Goal: Find specific page/section: Find specific page/section

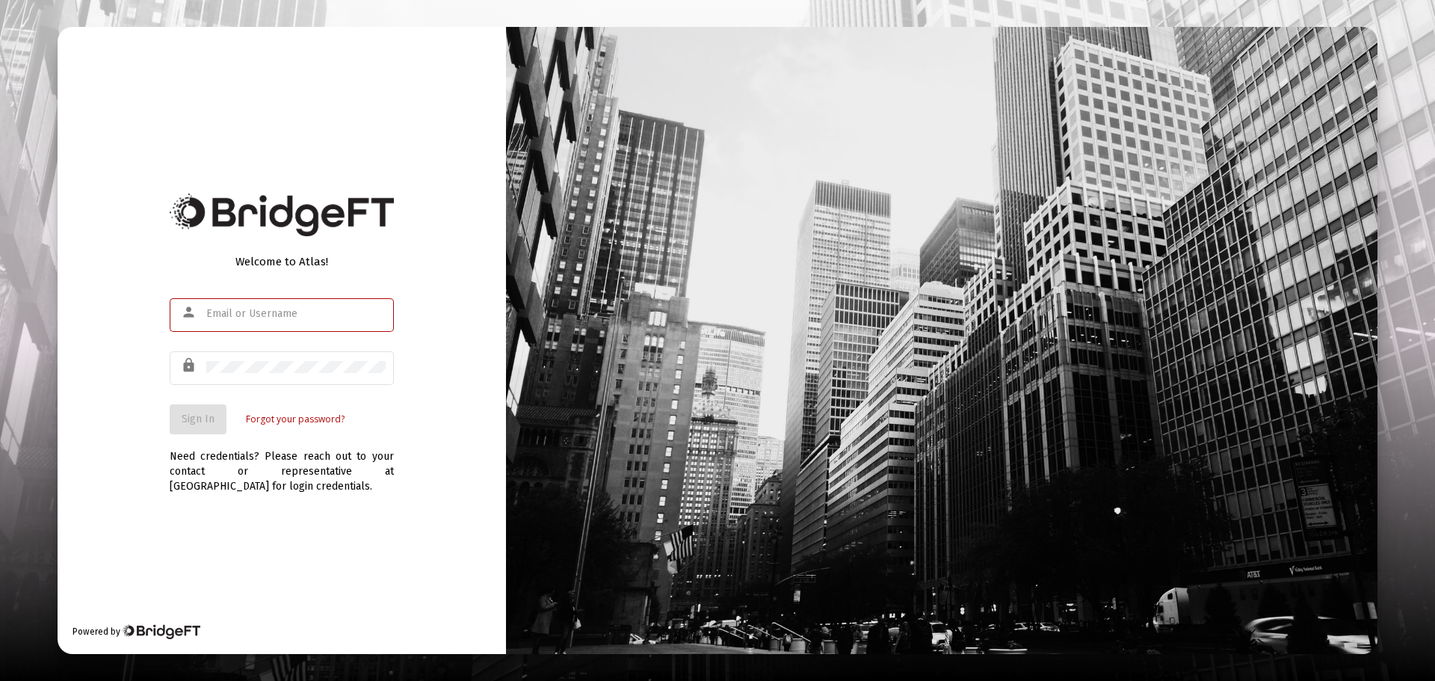
type input "[PERSON_NAME][EMAIL_ADDRESS][PERSON_NAME][DOMAIN_NAME]"
click at [187, 420] on span "Sign In" at bounding box center [198, 419] width 33 height 13
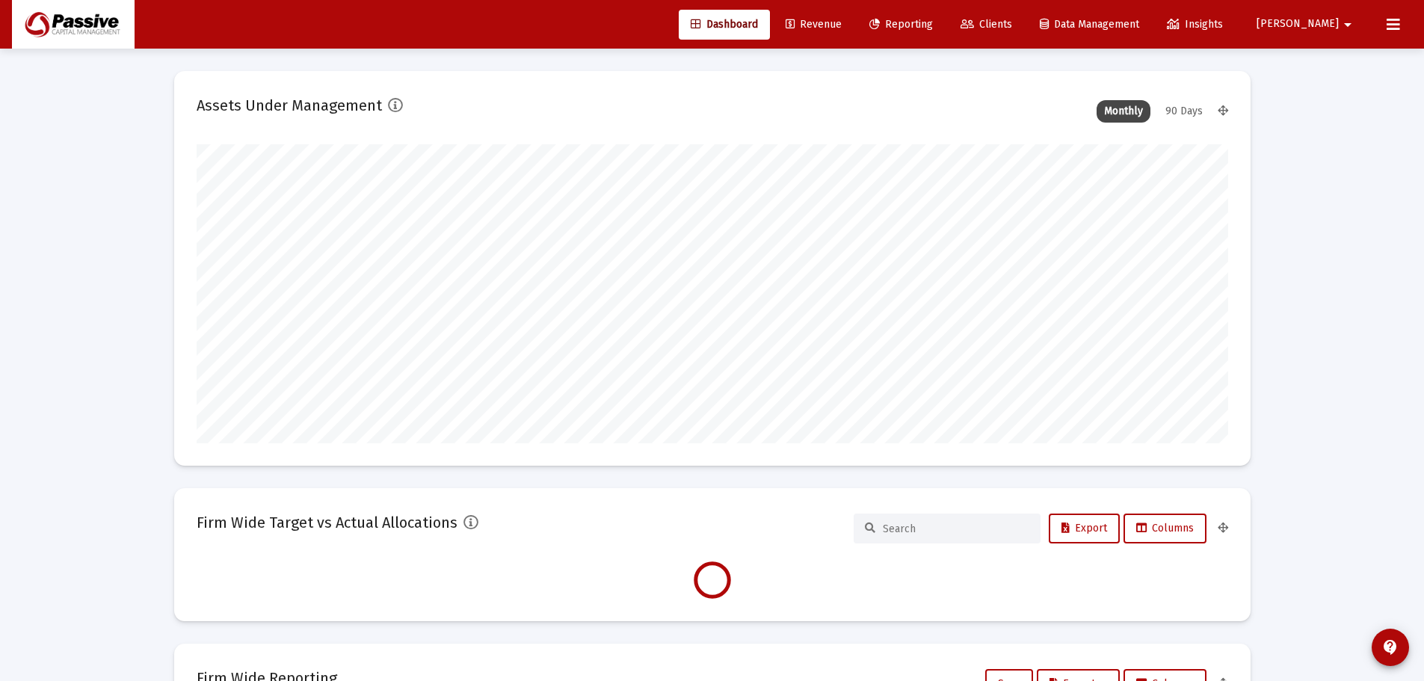
scroll to position [299, 1031]
type input "[DATE]"
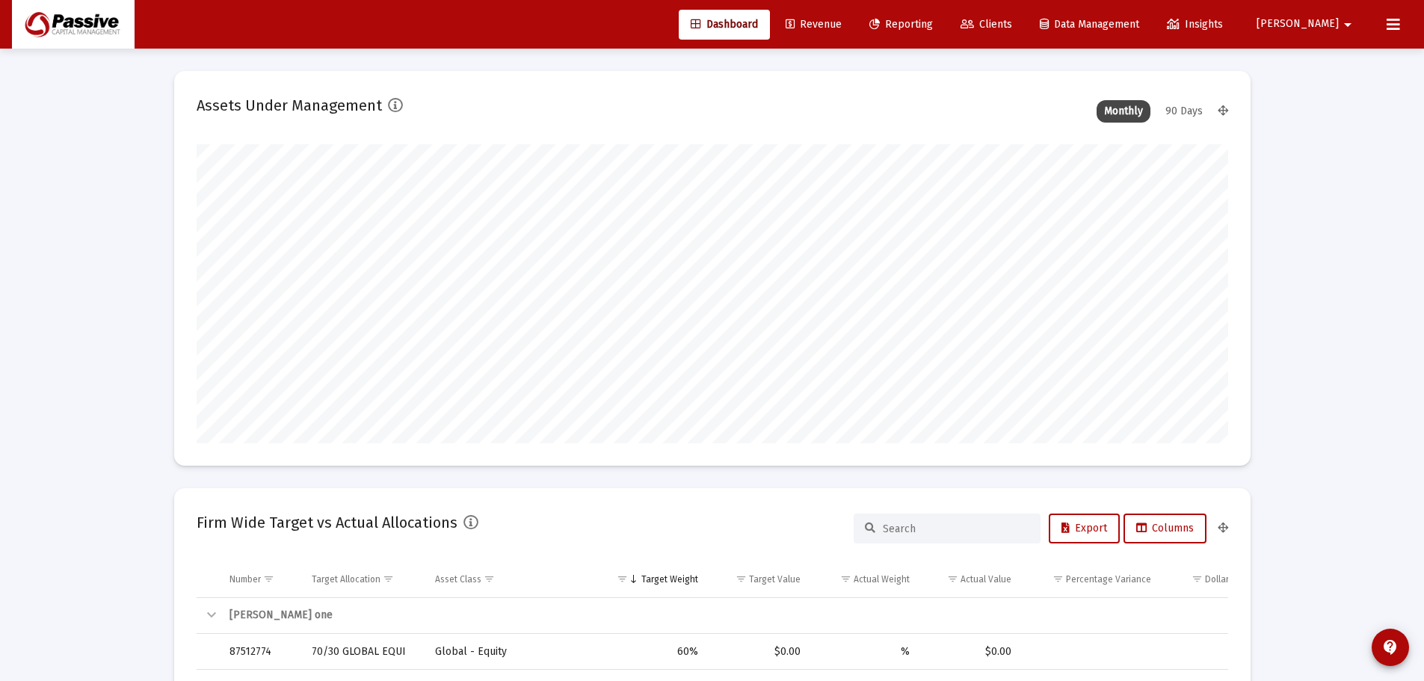
scroll to position [299, 482]
click at [1012, 22] on span "Clients" at bounding box center [986, 24] width 52 height 13
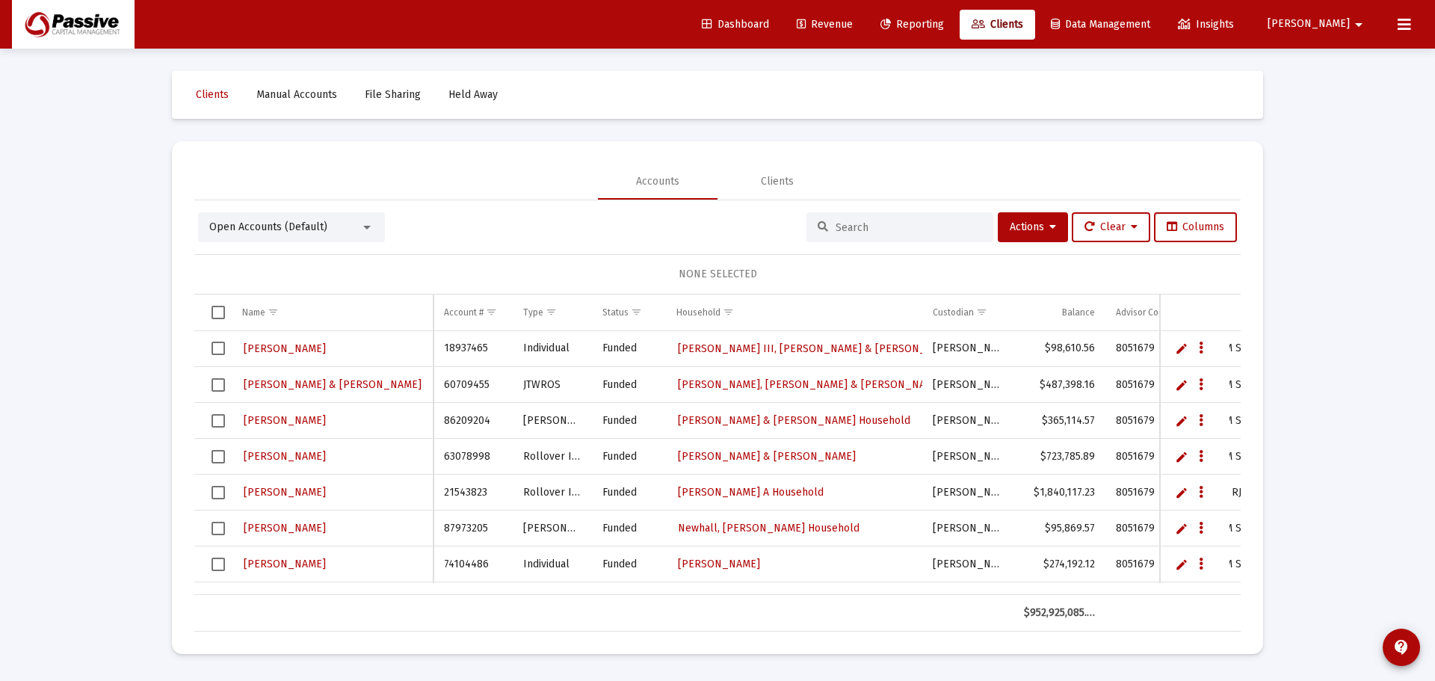
click at [866, 225] on input at bounding box center [909, 227] width 146 height 13
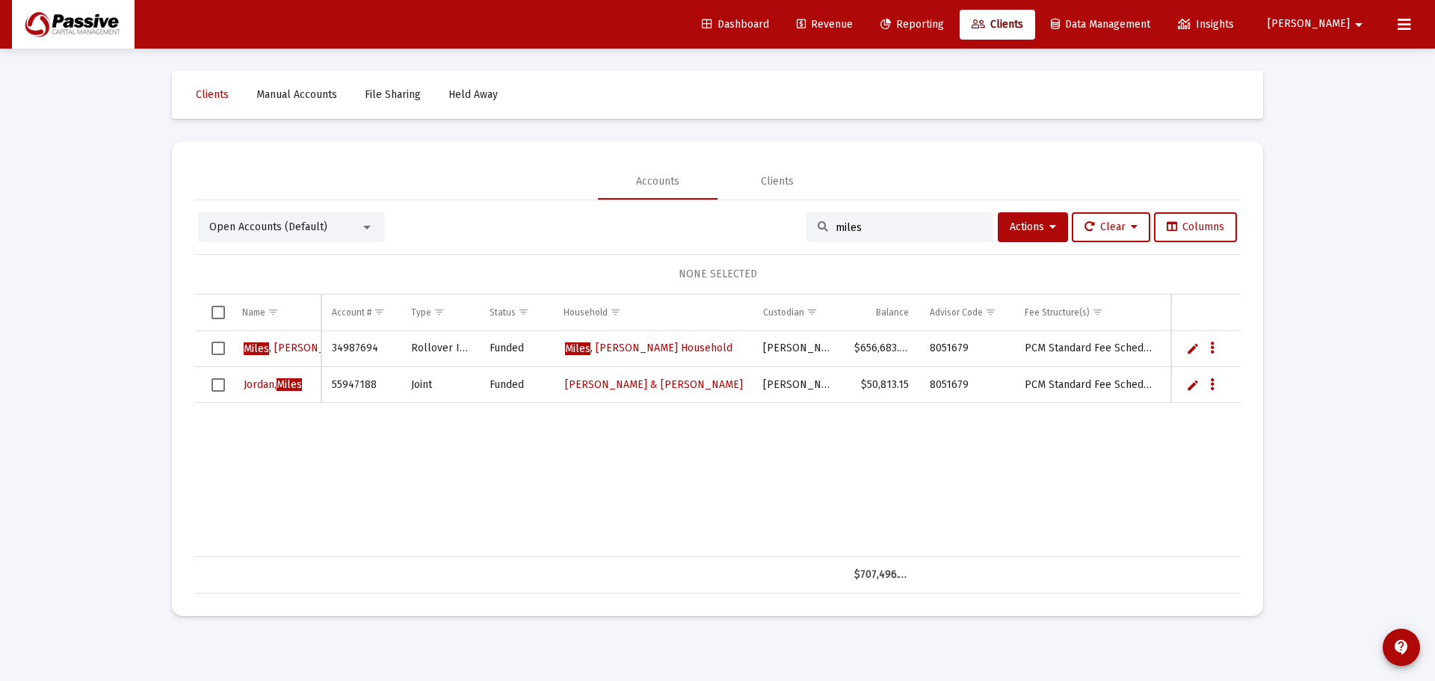
type input "miles"
click at [646, 386] on span "[PERSON_NAME] & [PERSON_NAME]" at bounding box center [654, 384] width 178 height 13
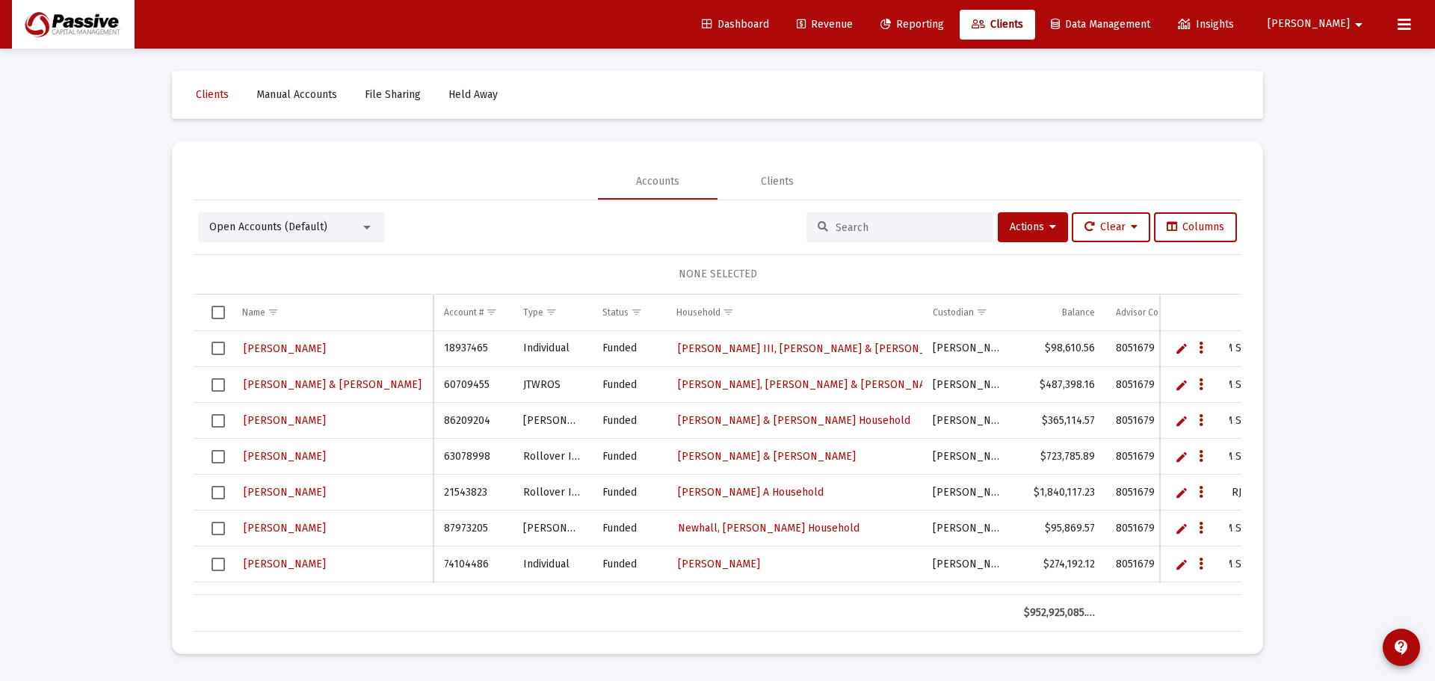
click at [880, 226] on input at bounding box center [909, 227] width 146 height 13
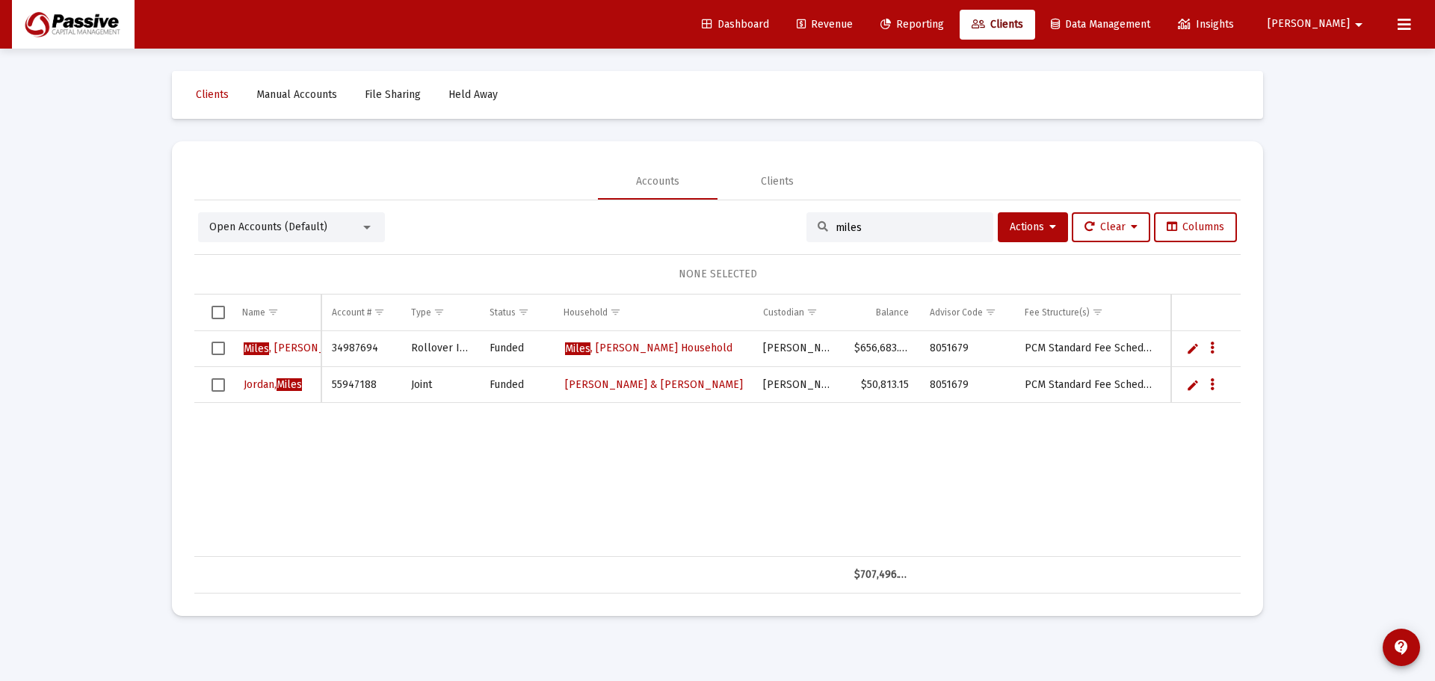
type input "miles"
drag, startPoint x: 876, startPoint y: 226, endPoint x: 815, endPoint y: 226, distance: 61.3
click at [815, 226] on div "miles" at bounding box center [899, 227] width 187 height 30
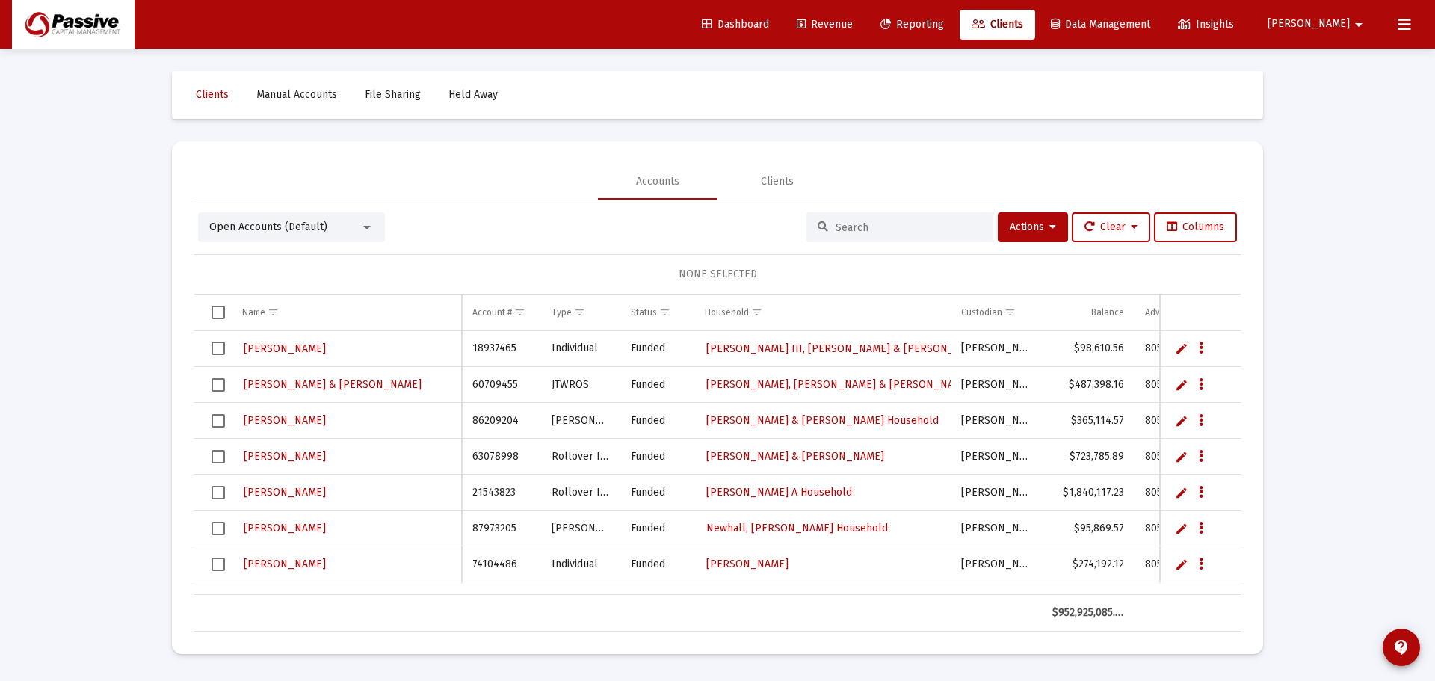
click at [878, 220] on div at bounding box center [899, 227] width 187 height 30
click at [878, 230] on input at bounding box center [909, 227] width 146 height 13
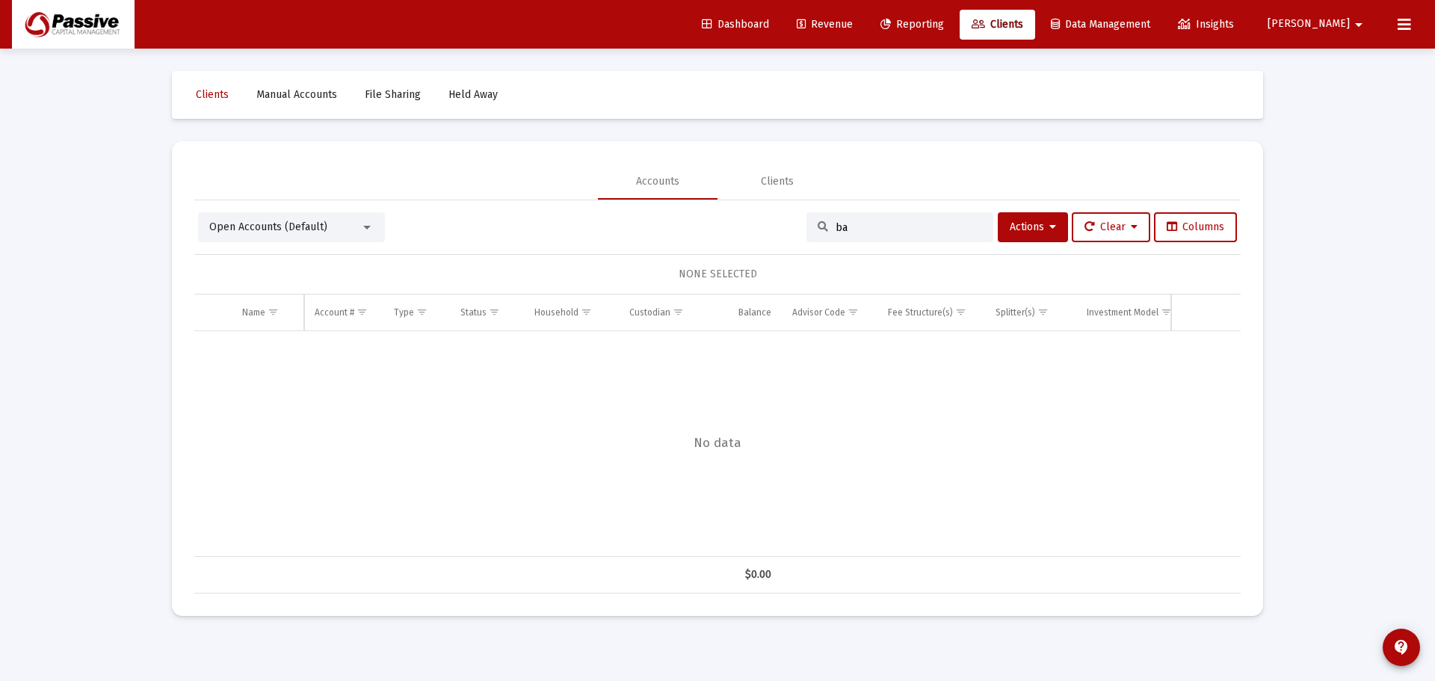
type input "b"
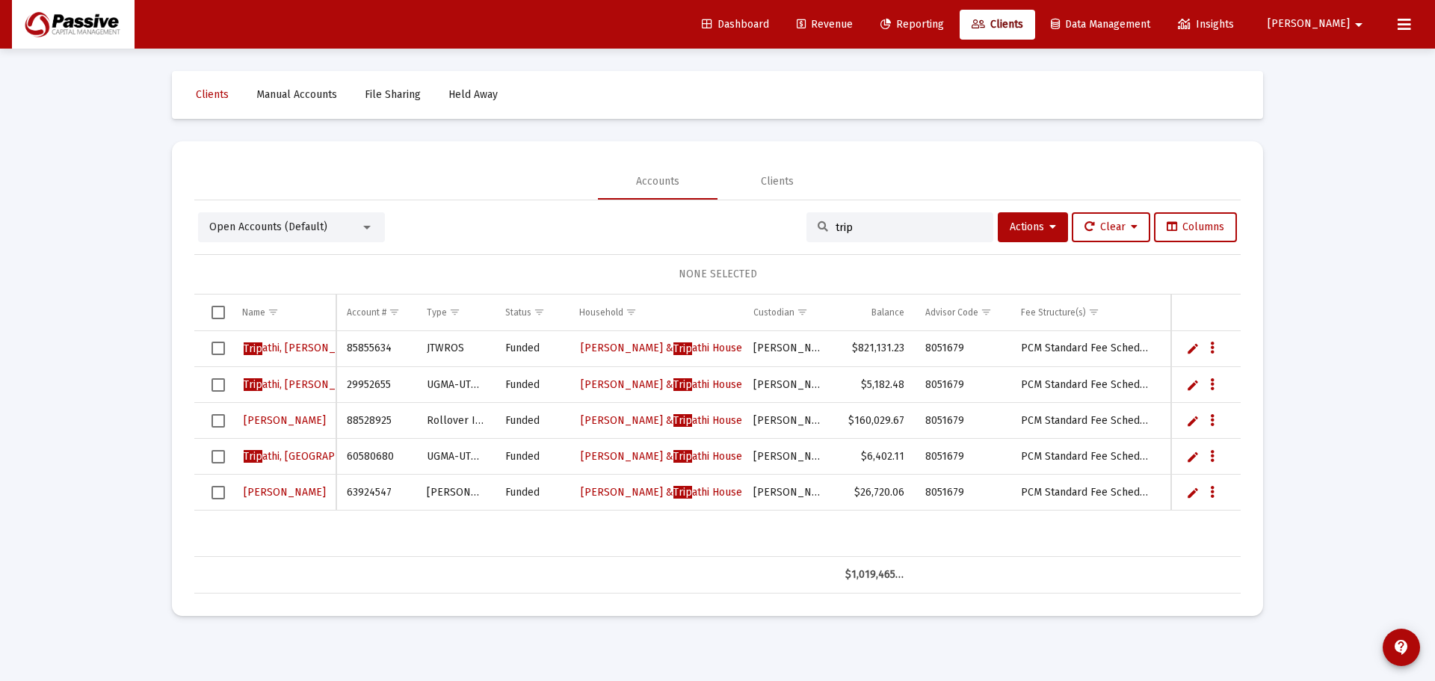
type input "trip"
click at [309, 493] on span "[PERSON_NAME]" at bounding box center [285, 492] width 82 height 13
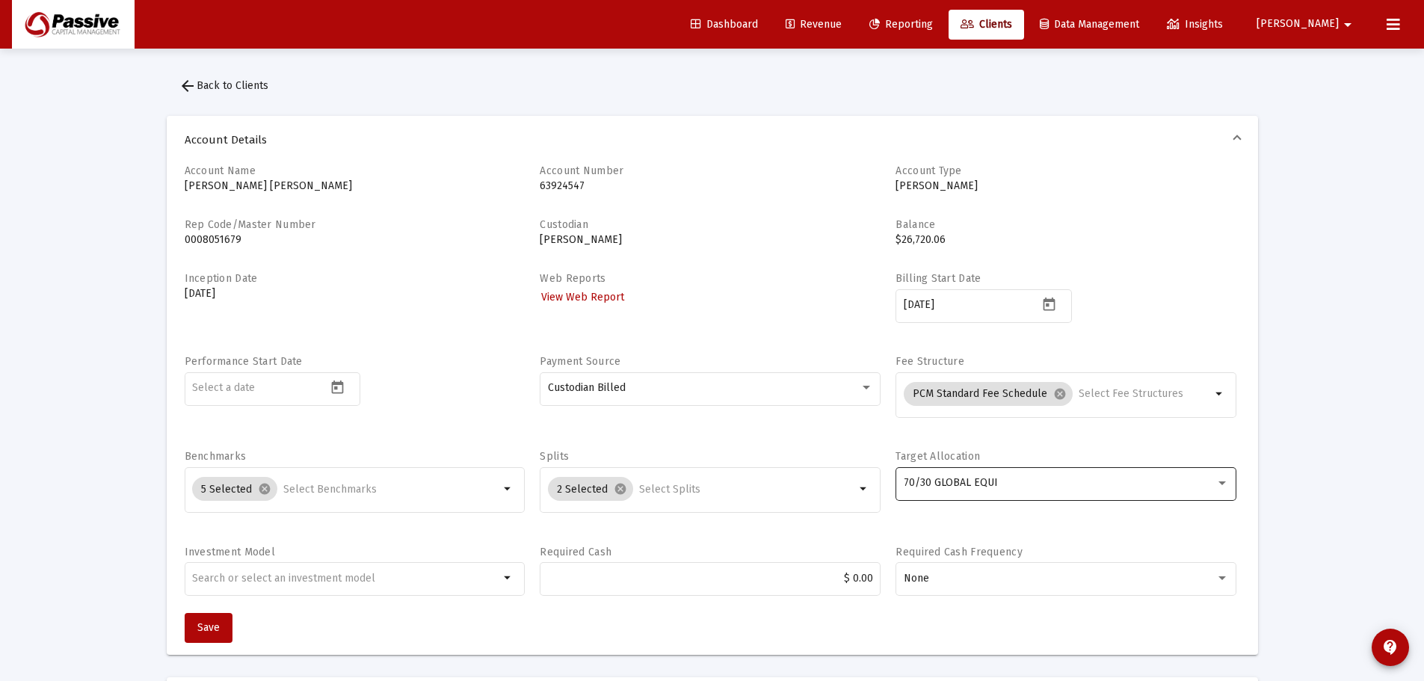
click at [1222, 483] on div at bounding box center [1221, 483] width 7 height 4
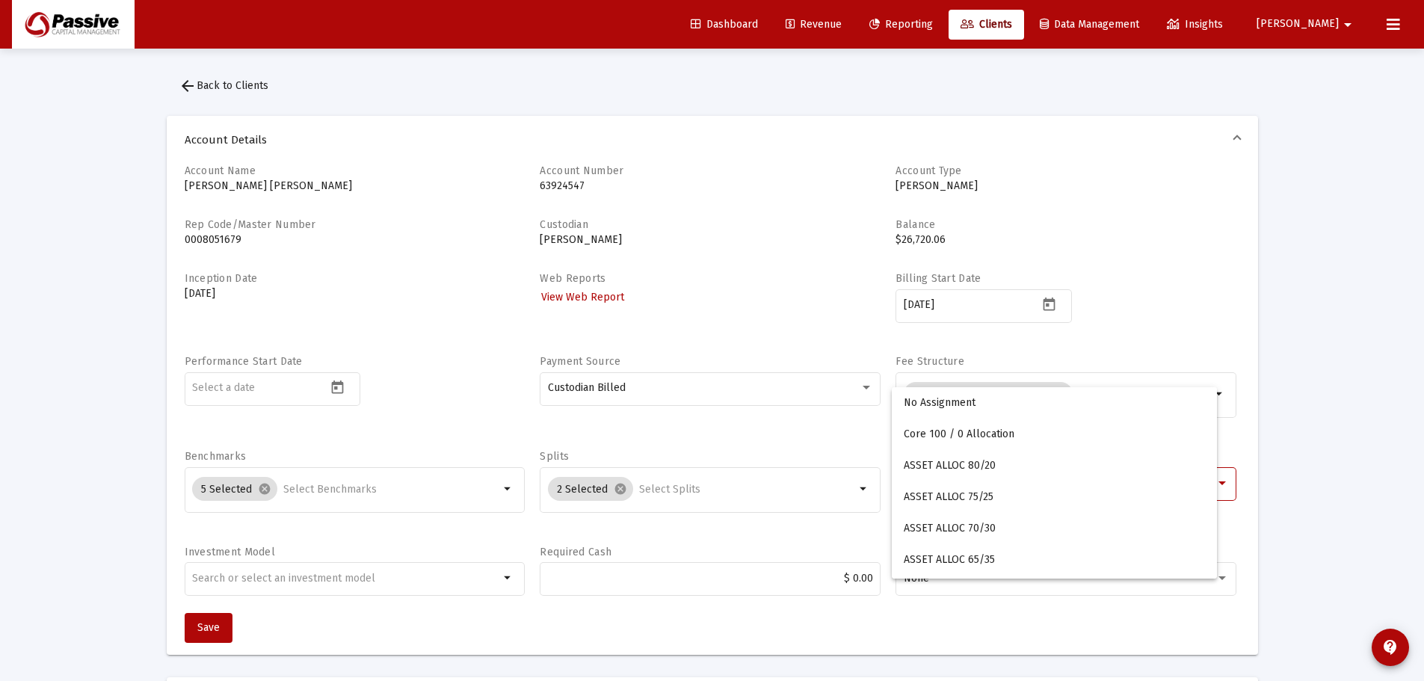
scroll to position [359, 0]
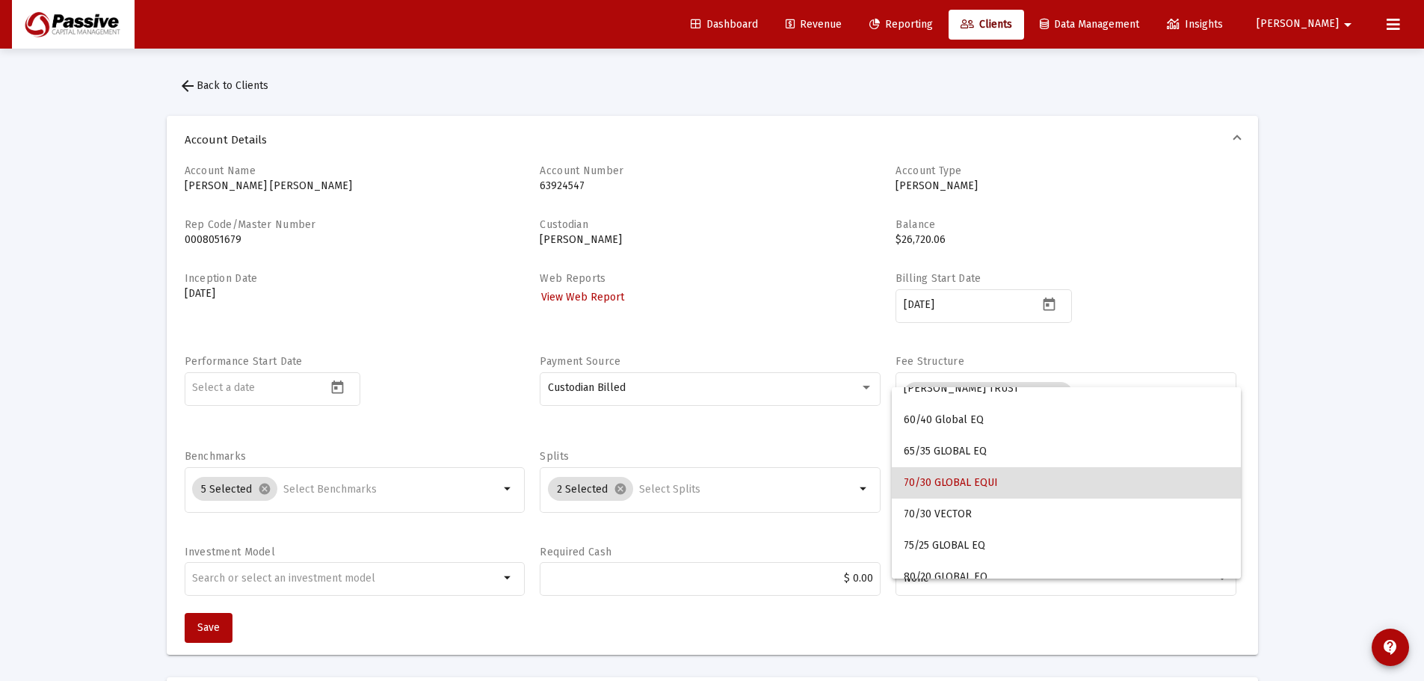
click at [1222, 483] on mat-option "70/30 GLOBAL EQUI" at bounding box center [1066, 482] width 349 height 31
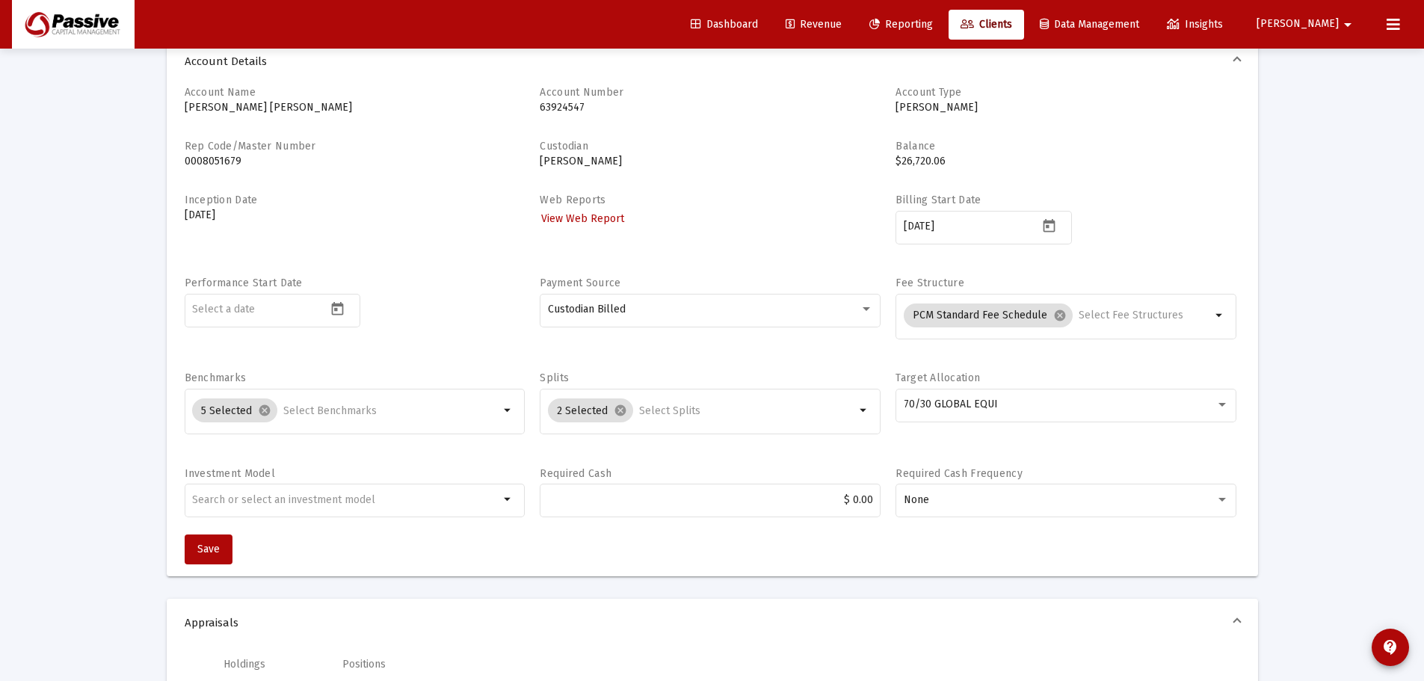
scroll to position [0, 0]
